Goal: Task Accomplishment & Management: Manage account settings

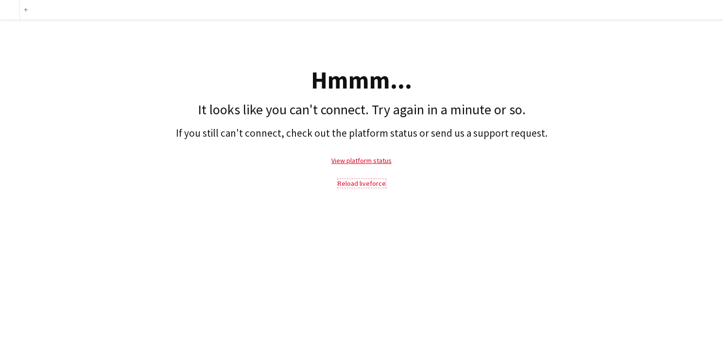
click at [360, 184] on link "Reload liveforce" at bounding box center [362, 183] width 48 height 9
click at [376, 157] on link "View platform status" at bounding box center [362, 160] width 60 height 9
click at [362, 184] on link "Reload liveforce" at bounding box center [362, 183] width 48 height 9
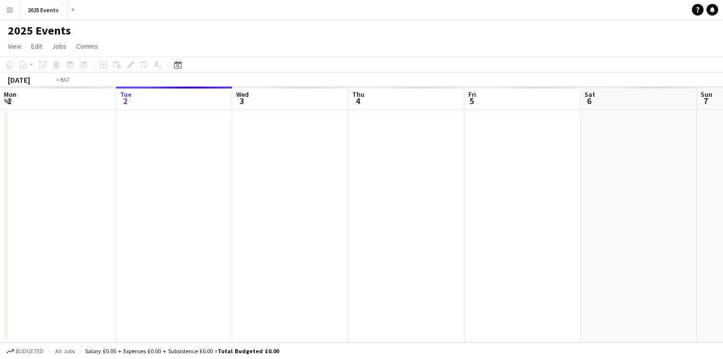
scroll to position [0, 334]
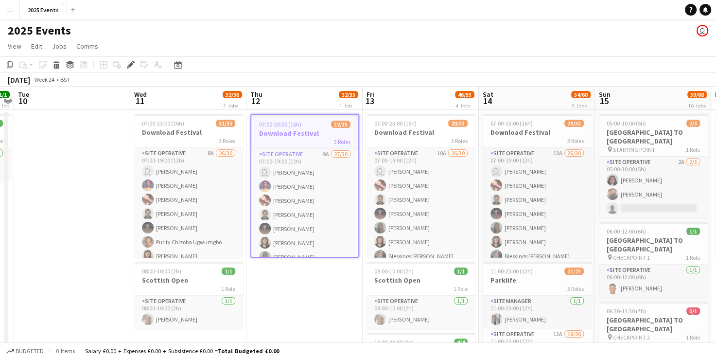
click at [18, 7] on button "Menu" at bounding box center [9, 9] width 19 height 19
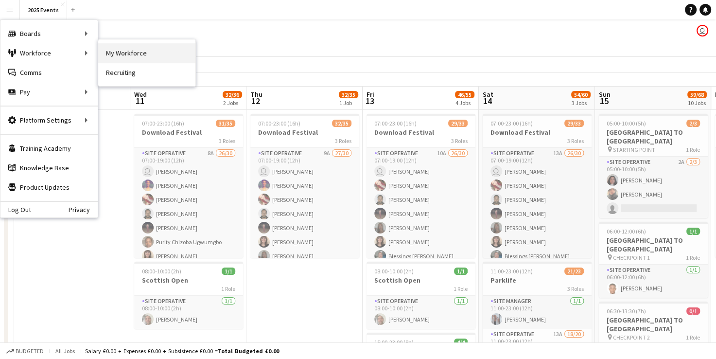
click at [113, 57] on link "My Workforce" at bounding box center [146, 52] width 97 height 19
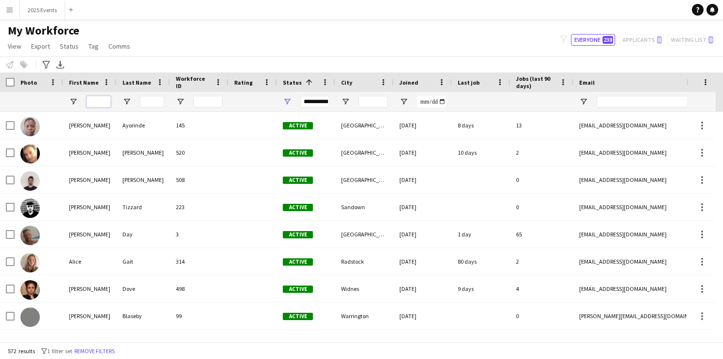
click at [99, 102] on input "First Name Filter Input" at bounding box center [99, 102] width 24 height 12
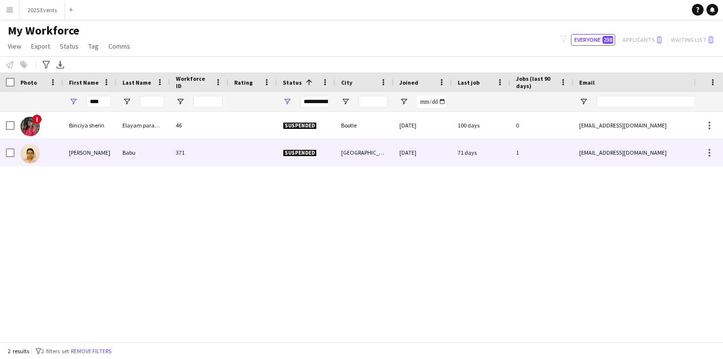
click at [33, 148] on img at bounding box center [29, 153] width 19 height 19
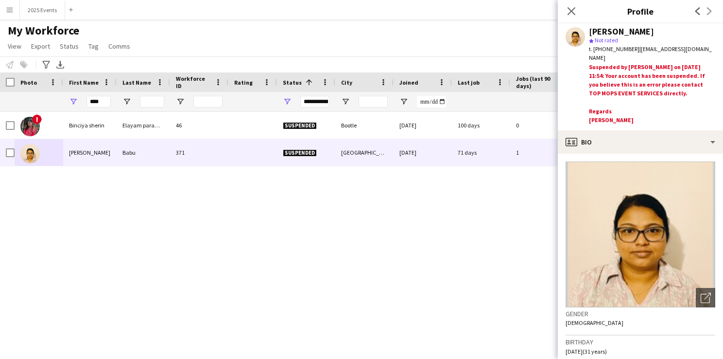
click at [581, 13] on div "Close pop-in" at bounding box center [571, 11] width 27 height 22
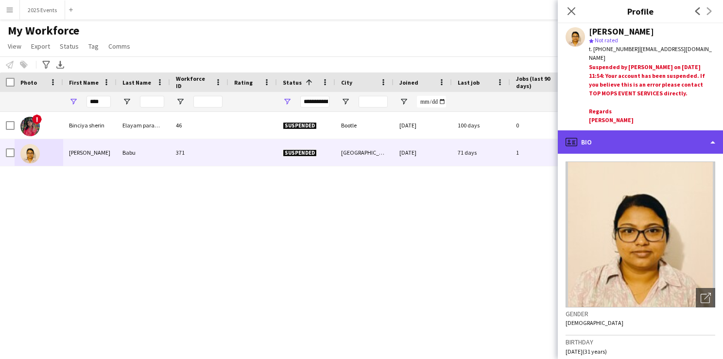
click at [702, 138] on div "profile Bio" at bounding box center [640, 141] width 165 height 23
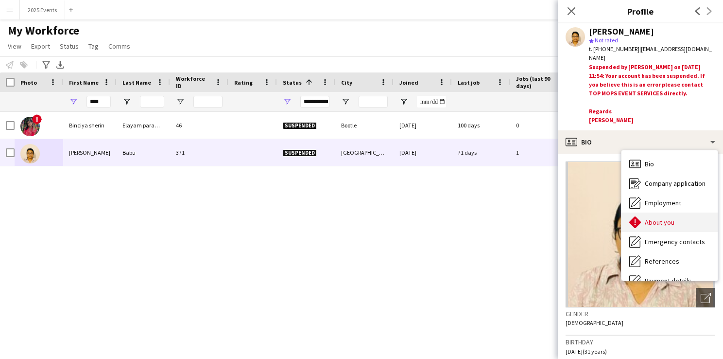
click at [668, 221] on span "About you" at bounding box center [660, 222] width 30 height 9
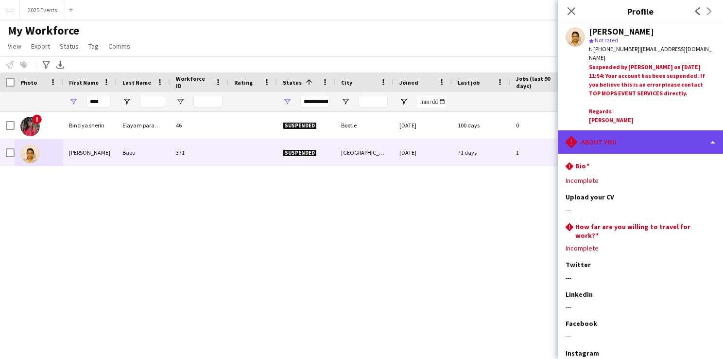
click at [668, 138] on div "rhombus-alert About you" at bounding box center [640, 141] width 165 height 23
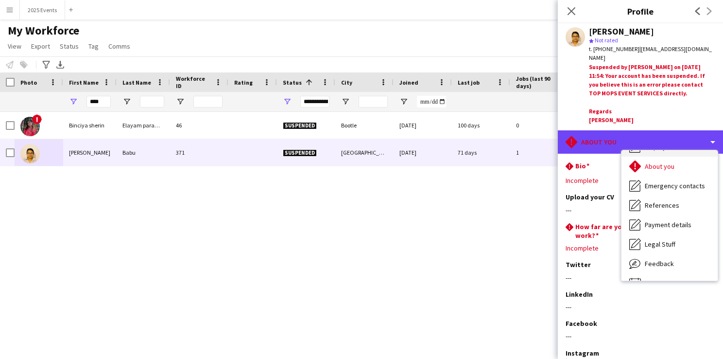
scroll to position [57, 0]
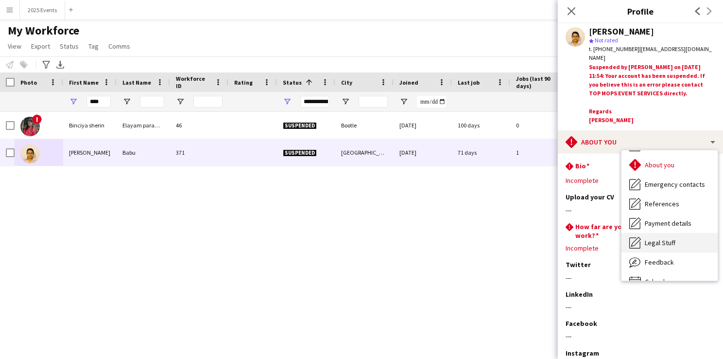
click at [661, 240] on span "Legal Stuff" at bounding box center [660, 242] width 31 height 9
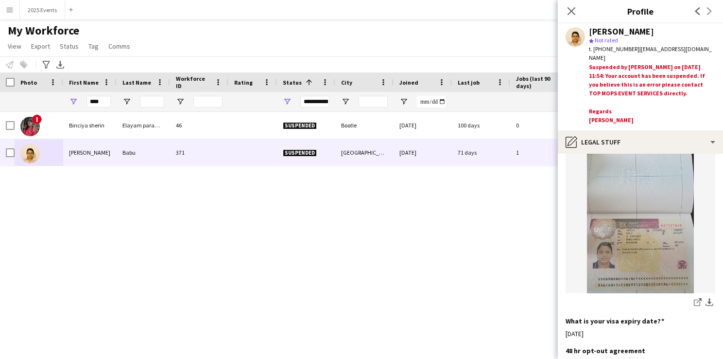
scroll to position [503, 0]
click at [621, 234] on img at bounding box center [641, 222] width 150 height 142
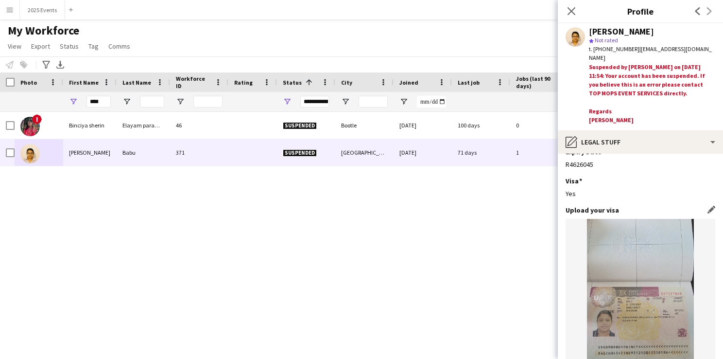
scroll to position [436, 0]
click at [624, 260] on img at bounding box center [641, 290] width 150 height 142
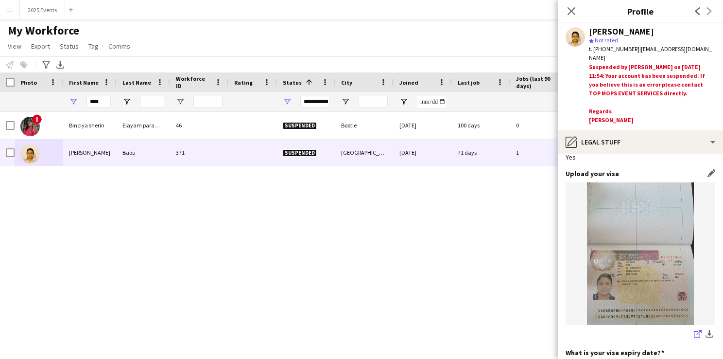
click at [694, 331] on icon at bounding box center [697, 334] width 6 height 6
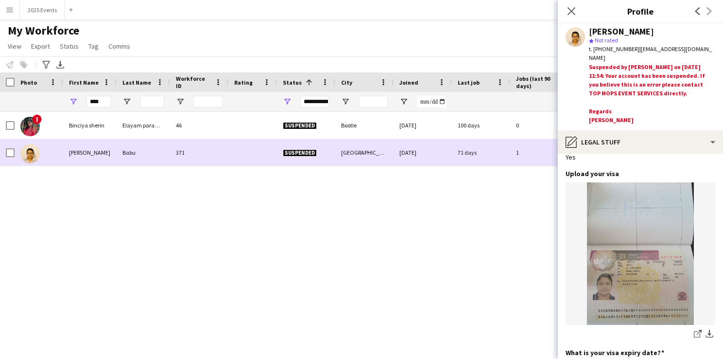
click at [296, 153] on span "Suspended" at bounding box center [300, 152] width 34 height 7
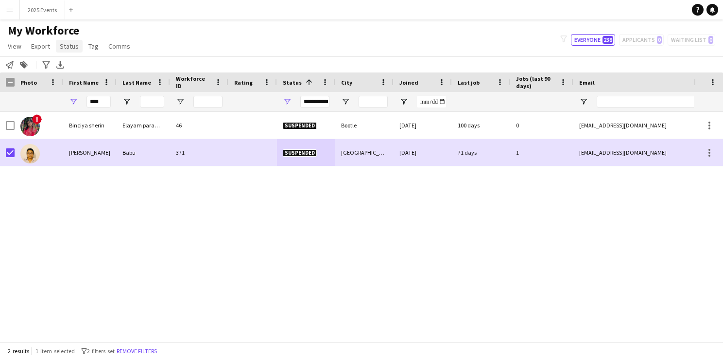
click at [62, 48] on span "Status" at bounding box center [69, 46] width 19 height 9
click at [96, 67] on link "Edit" at bounding box center [90, 67] width 68 height 20
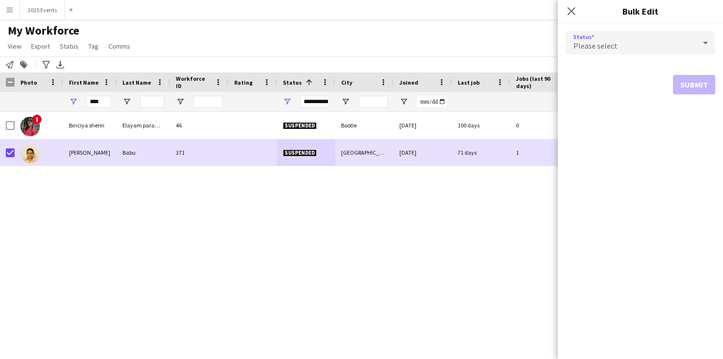
click at [651, 38] on div "Please select" at bounding box center [631, 42] width 130 height 23
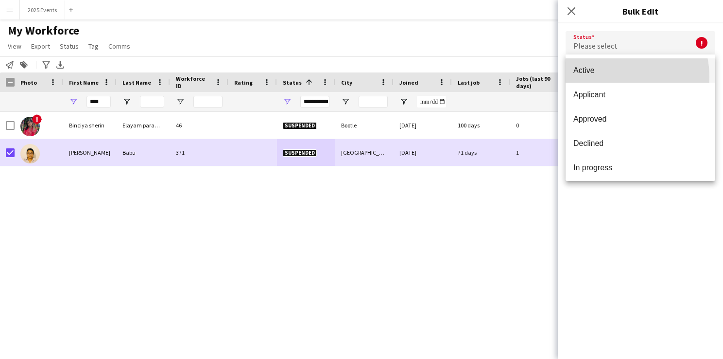
click at [613, 77] on mat-option "Active" at bounding box center [641, 70] width 150 height 24
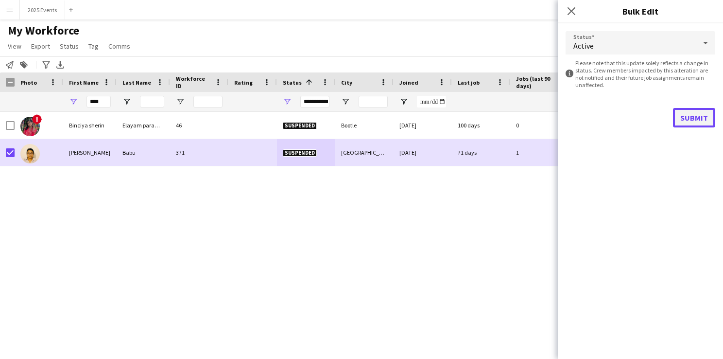
click at [702, 115] on button "Submit" at bounding box center [694, 117] width 42 height 19
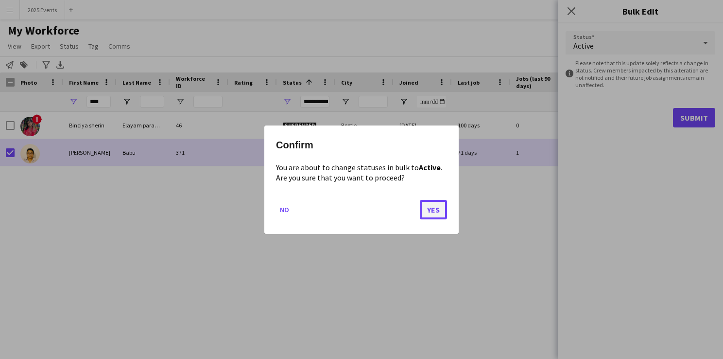
click at [434, 213] on button "Yes" at bounding box center [433, 208] width 27 height 19
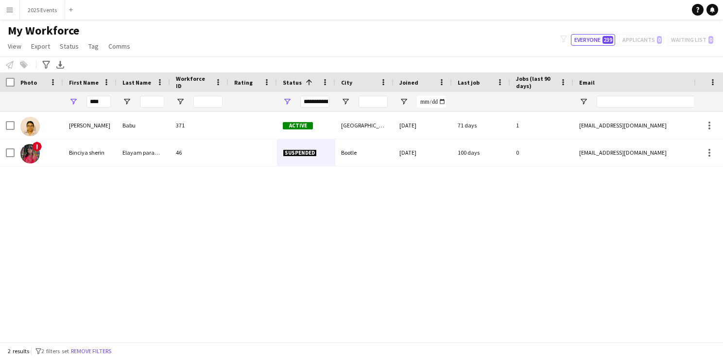
click at [375, 223] on div "! [PERSON_NAME] parambil 46 Suspended Bootle [DATE] 100 days 0 [EMAIL_ADDRESS][…" at bounding box center [347, 223] width 694 height 223
click at [107, 98] on input "****" at bounding box center [99, 102] width 24 height 12
type input "*"
